Goal: Communication & Community: Participate in discussion

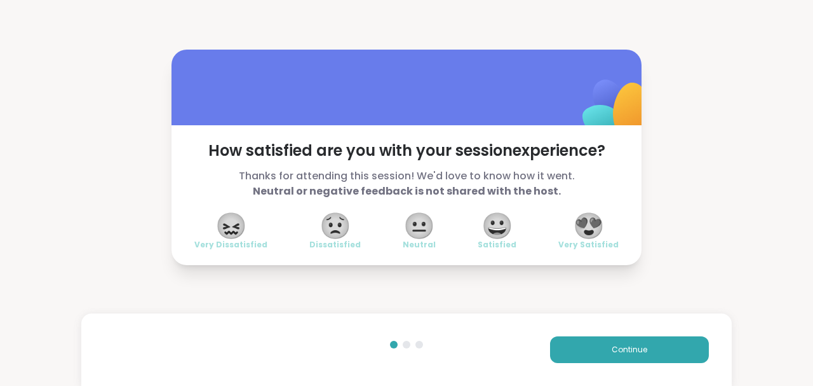
click at [590, 220] on span "😍" at bounding box center [589, 225] width 32 height 23
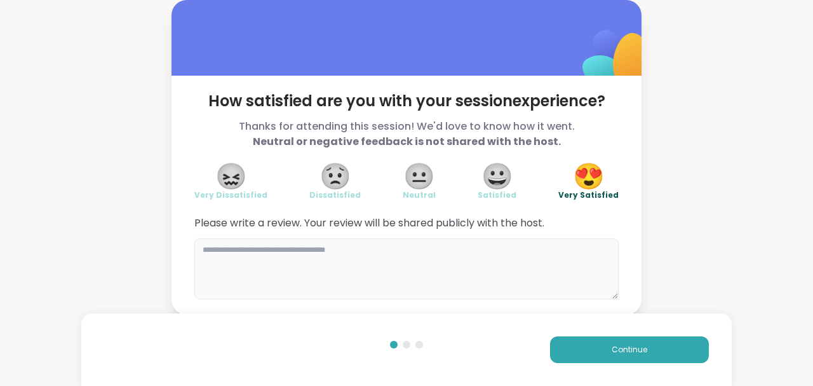
click at [502, 277] on textarea at bounding box center [406, 268] width 425 height 61
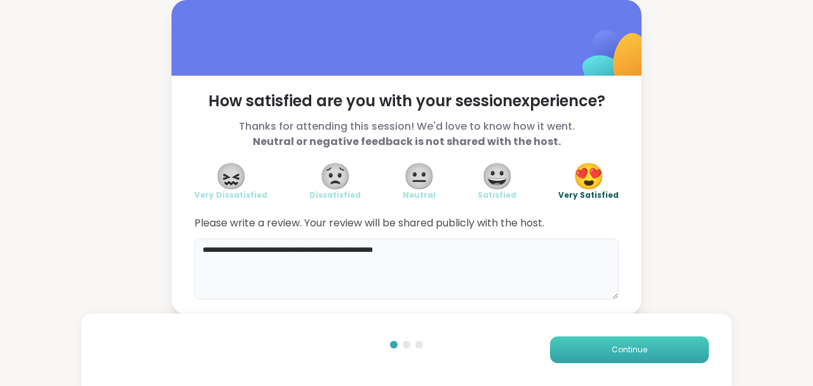
type textarea "**********"
click at [667, 351] on button "Continue" at bounding box center [629, 349] width 159 height 27
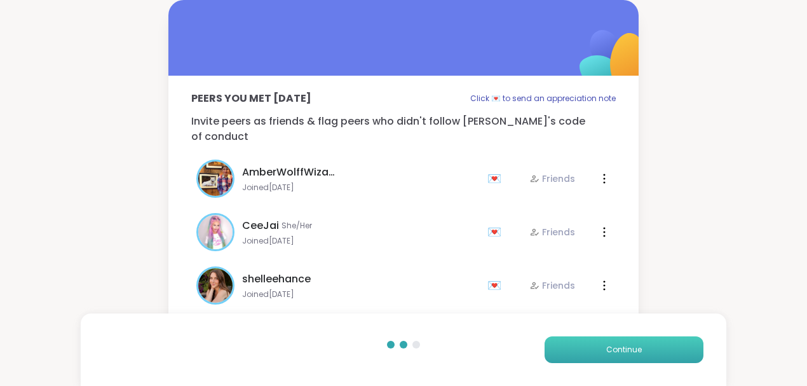
click at [618, 348] on span "Continue" at bounding box center [624, 349] width 36 height 11
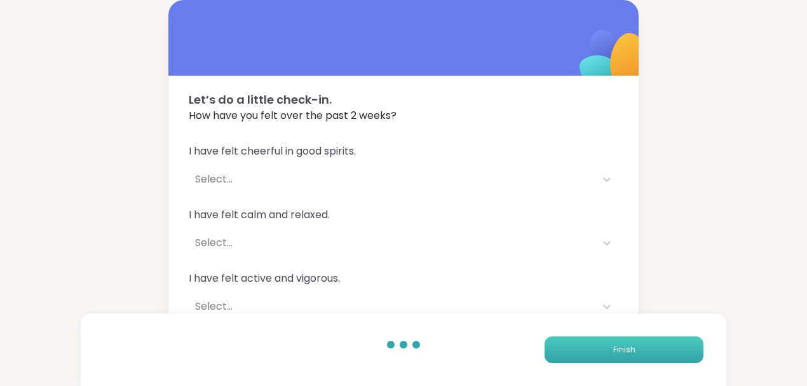
click at [618, 348] on span "Finish" at bounding box center [624, 349] width 22 height 11
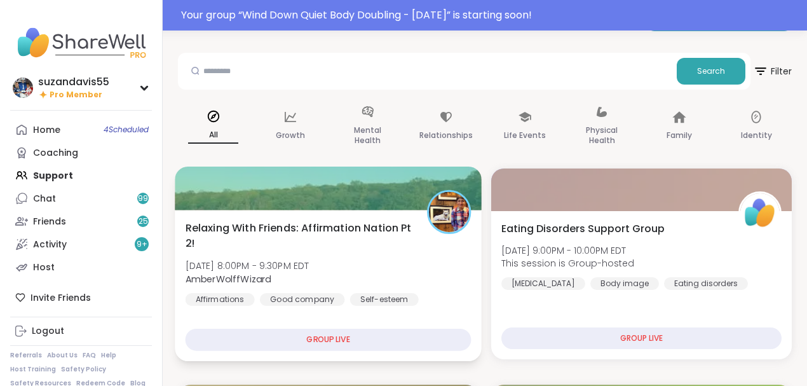
scroll to position [42, 0]
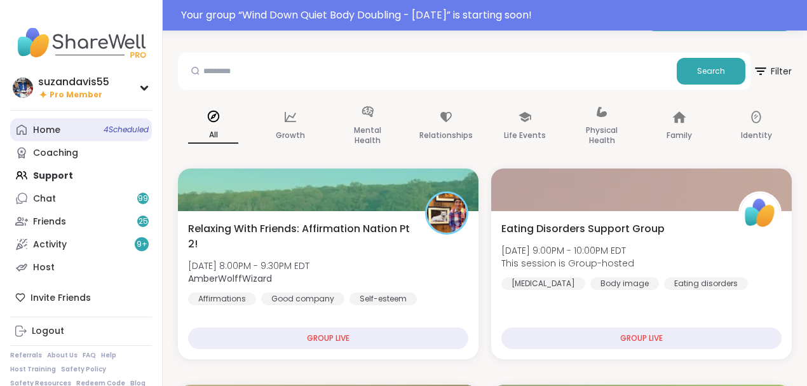
click at [118, 125] on span "4 Scheduled" at bounding box center [126, 130] width 45 height 10
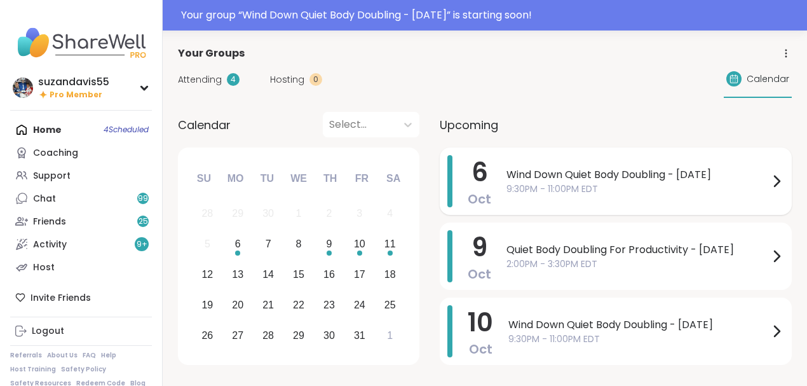
click at [587, 187] on span "9:30PM - 11:00PM EDT" at bounding box center [637, 188] width 262 height 13
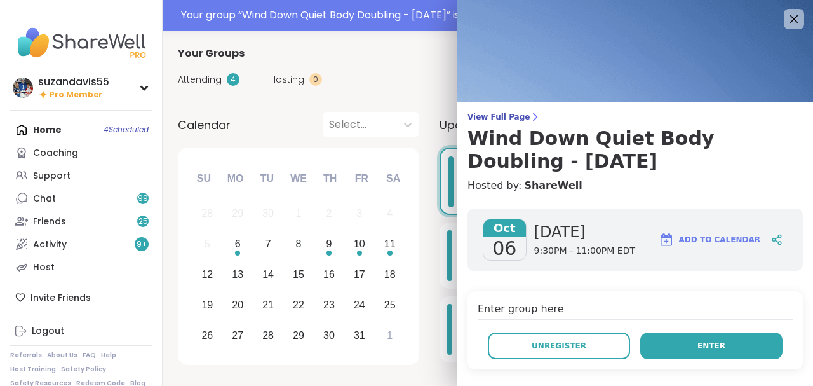
click at [708, 347] on span "Enter" at bounding box center [712, 345] width 28 height 11
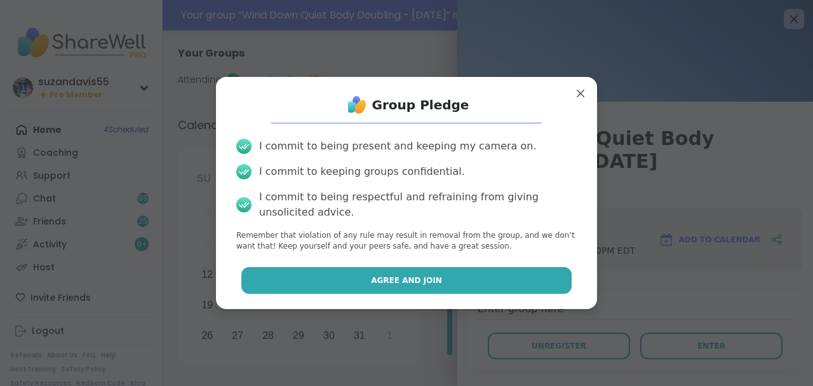
click at [475, 290] on button "Agree and Join" at bounding box center [406, 280] width 331 height 27
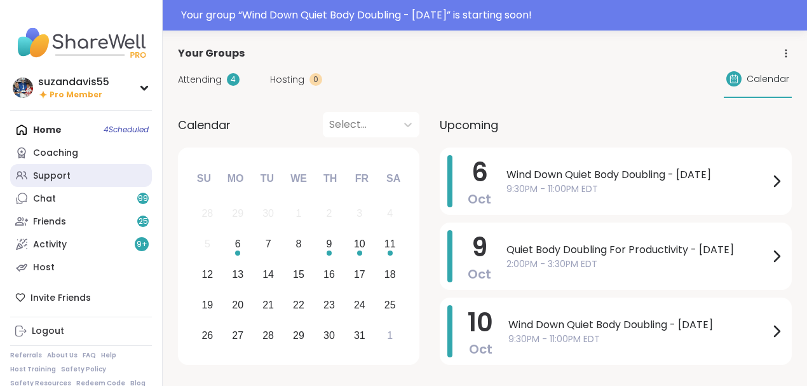
click at [53, 172] on div "Support" at bounding box center [51, 176] width 37 height 13
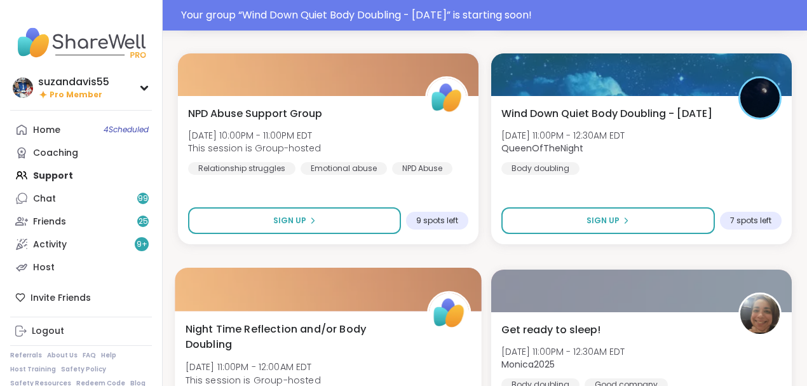
scroll to position [805, 0]
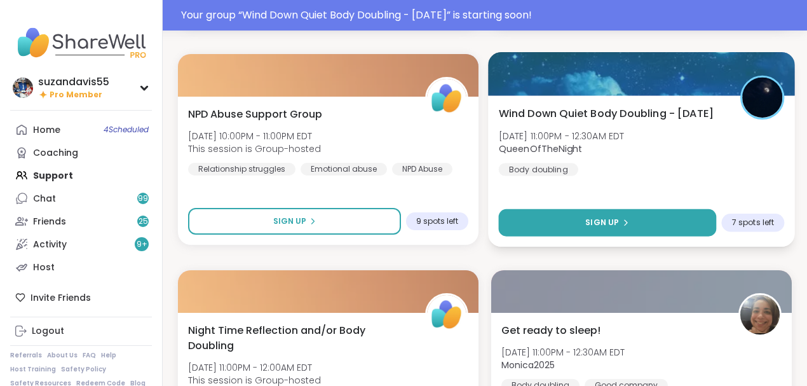
click at [585, 216] on button "Sign Up" at bounding box center [608, 222] width 218 height 27
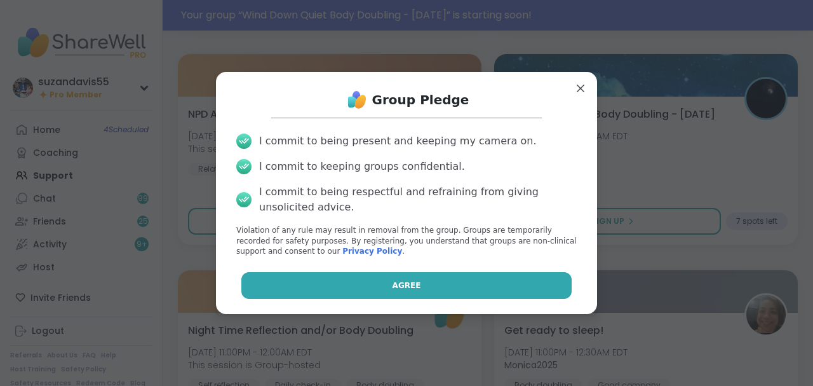
click at [469, 287] on button "Agree" at bounding box center [406, 285] width 331 height 27
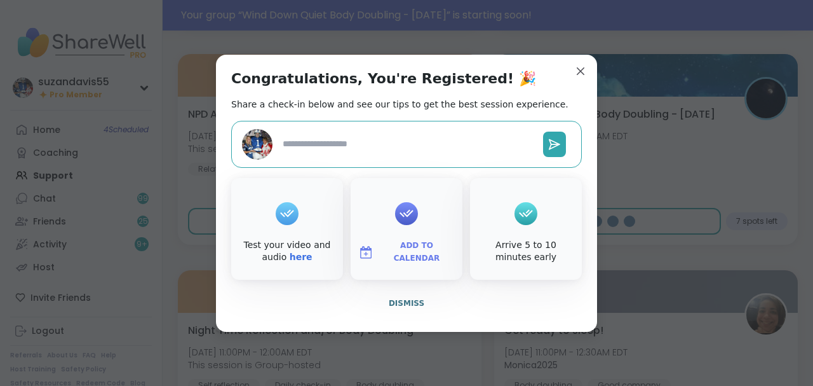
type textarea "*"
click at [407, 249] on span "Add to Calendar" at bounding box center [417, 252] width 76 height 25
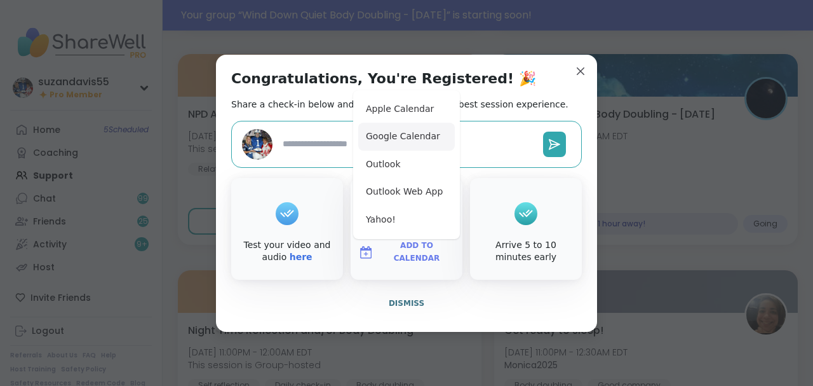
click at [396, 135] on button "Google Calendar" at bounding box center [406, 137] width 97 height 28
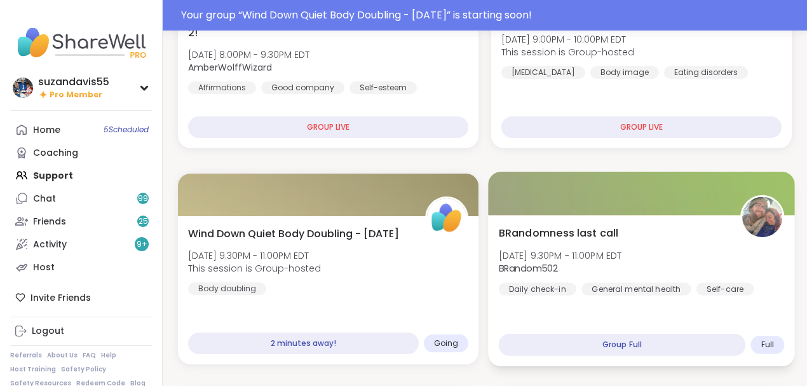
scroll to position [254, 0]
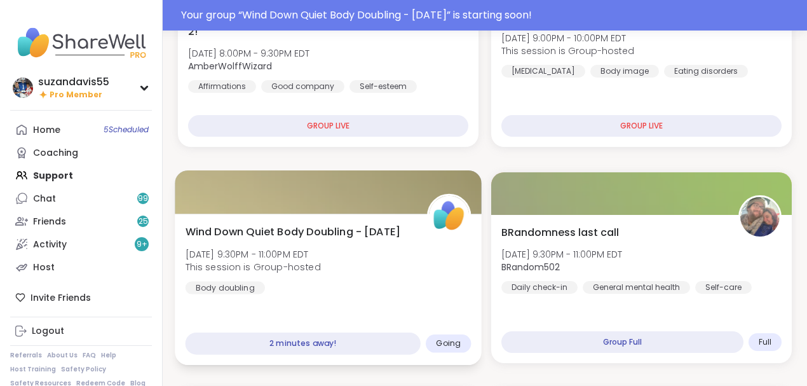
click at [385, 288] on div "Wind Down Quiet Body Doubling - [DATE] [DATE] 9:30PM - 11:00PM EDT This session…" at bounding box center [329, 259] width 286 height 70
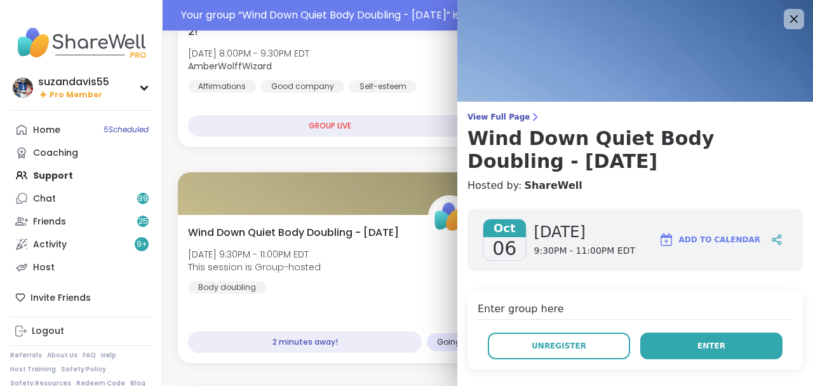
click at [698, 346] on span "Enter" at bounding box center [712, 345] width 28 height 11
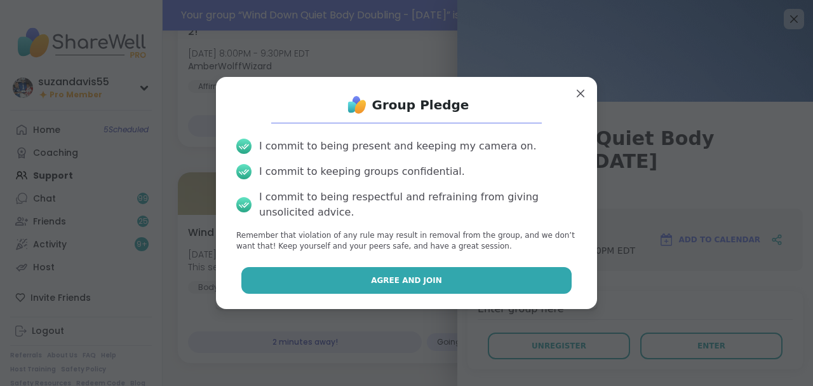
click at [445, 283] on button "Agree and Join" at bounding box center [406, 280] width 331 height 27
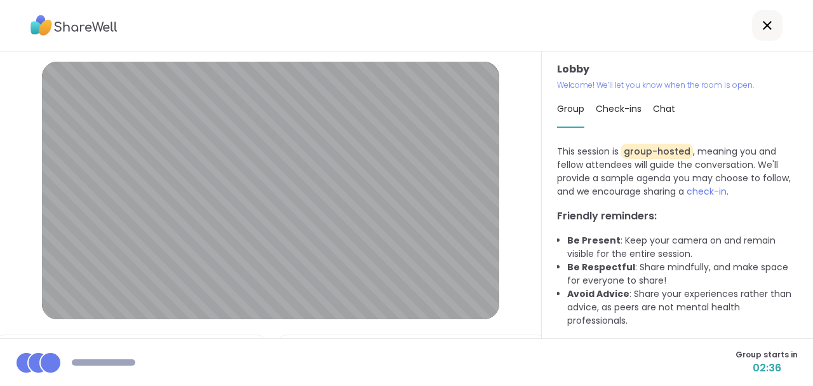
scroll to position [50, 0]
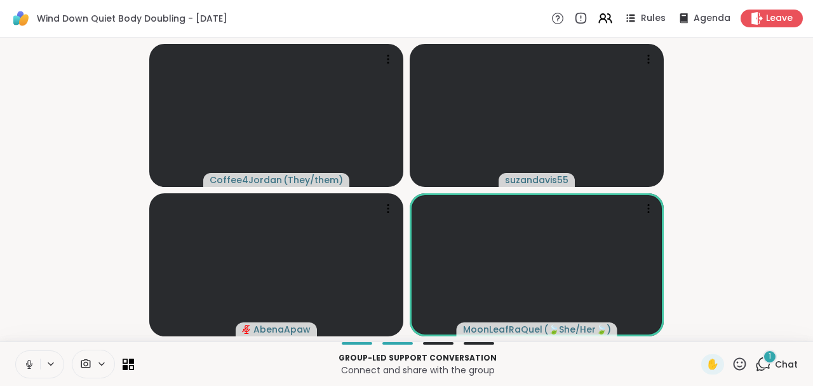
click at [763, 362] on div "1" at bounding box center [770, 357] width 14 height 14
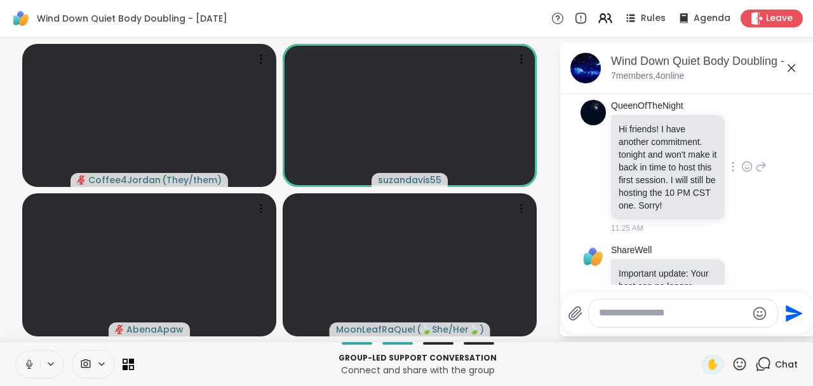
scroll to position [0, 0]
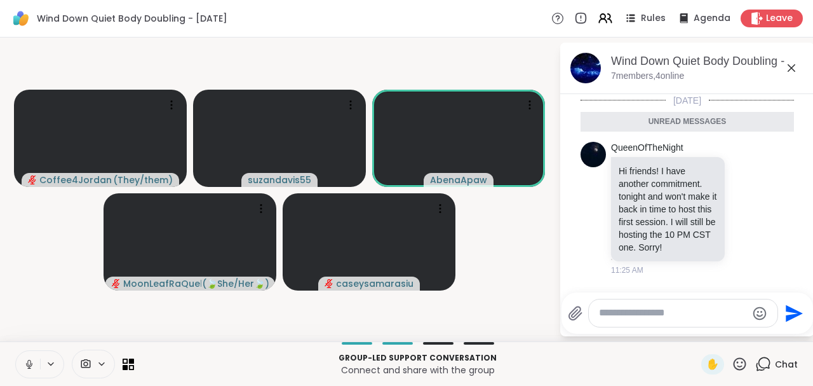
click at [27, 364] on icon at bounding box center [29, 363] width 11 height 11
click at [742, 208] on icon at bounding box center [747, 208] width 11 height 13
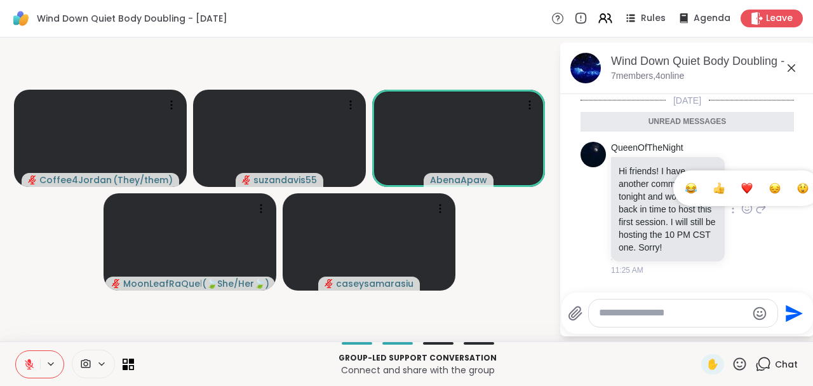
click at [742, 185] on div "Select Reaction: Heart" at bounding box center [747, 187] width 11 height 11
click at [24, 362] on icon at bounding box center [29, 363] width 11 height 11
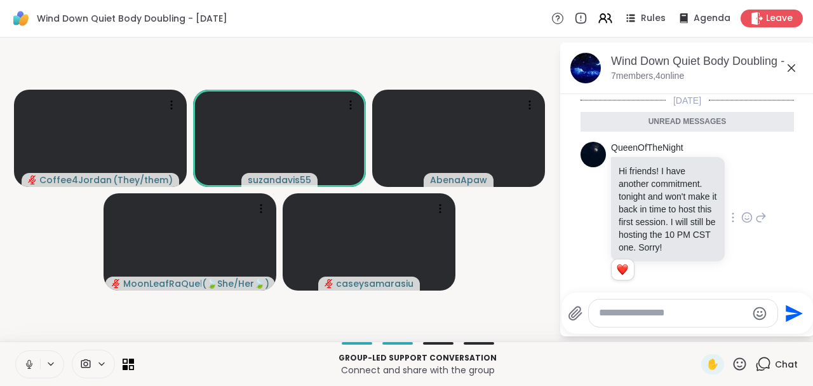
click at [31, 363] on icon at bounding box center [29, 363] width 11 height 11
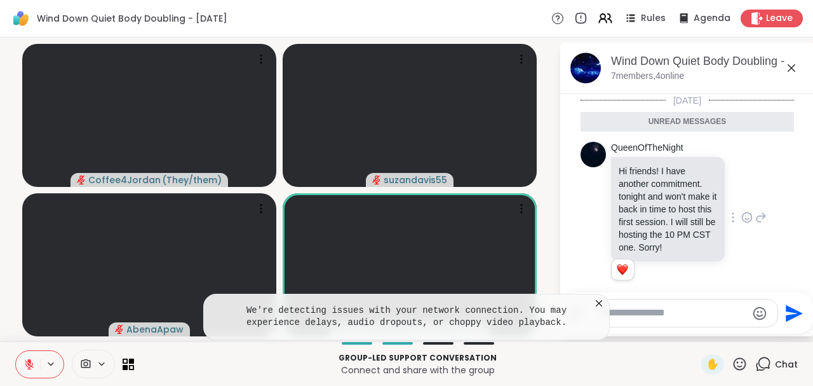
click at [596, 301] on icon at bounding box center [599, 303] width 13 height 13
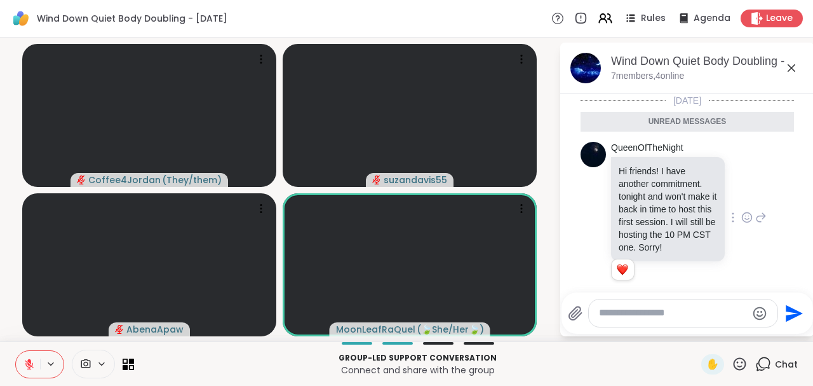
click at [25, 366] on icon at bounding box center [29, 363] width 11 height 11
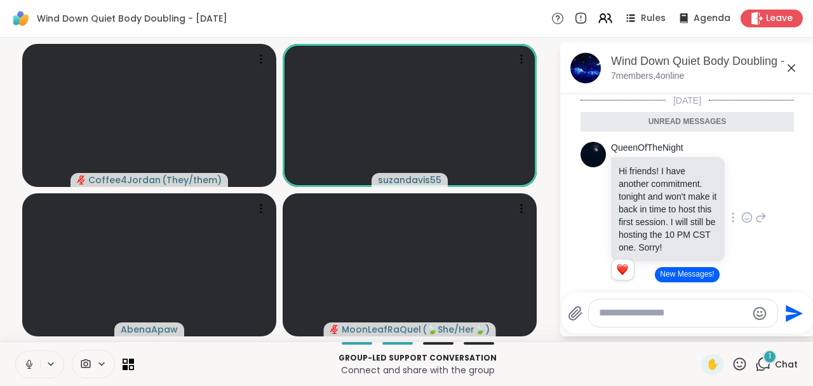
click at [24, 361] on icon at bounding box center [29, 363] width 11 height 11
